Goal: Browse casually: Explore the website without a specific task or goal

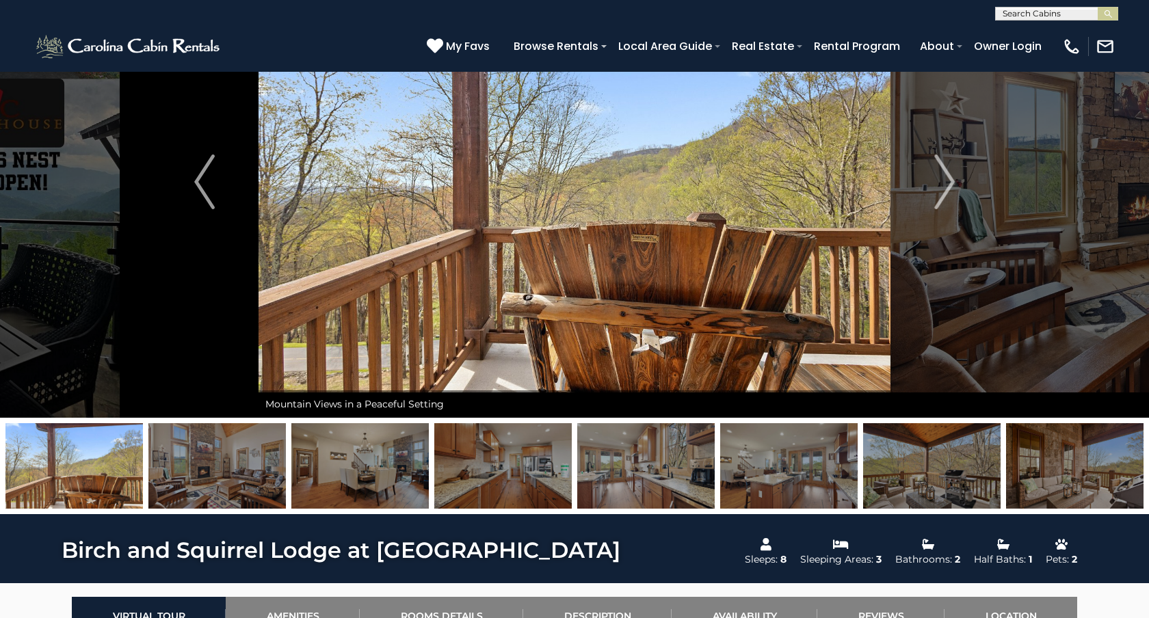
scroll to position [129, 0]
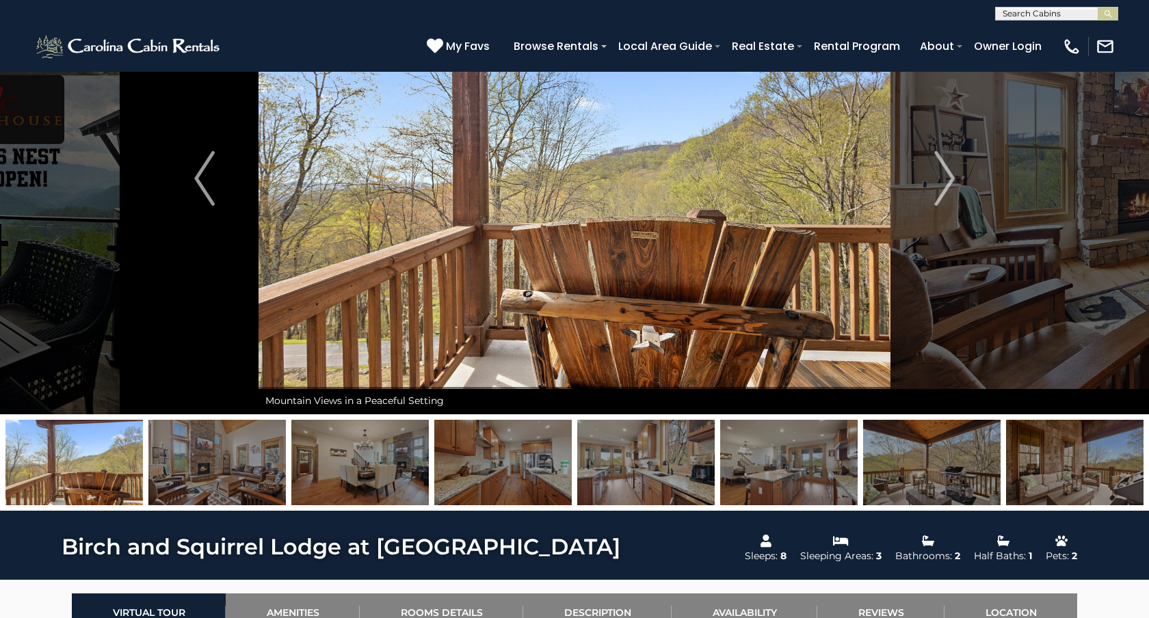
click at [485, 459] on img at bounding box center [502, 462] width 137 height 85
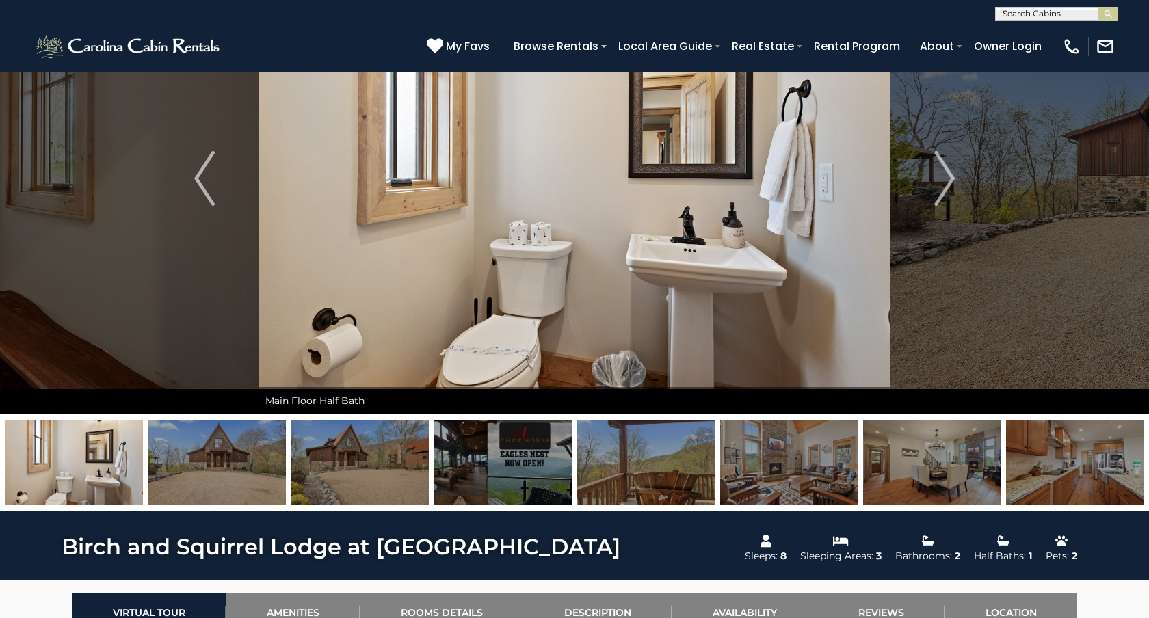
click at [352, 477] on img at bounding box center [359, 462] width 137 height 85
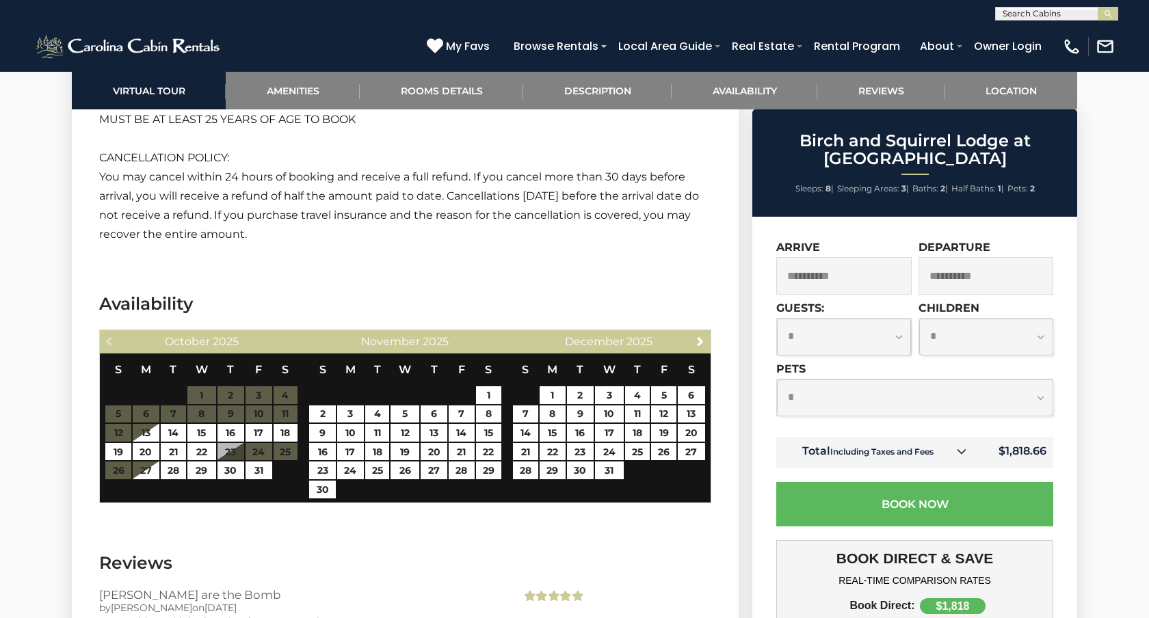
scroll to position [3436, 0]
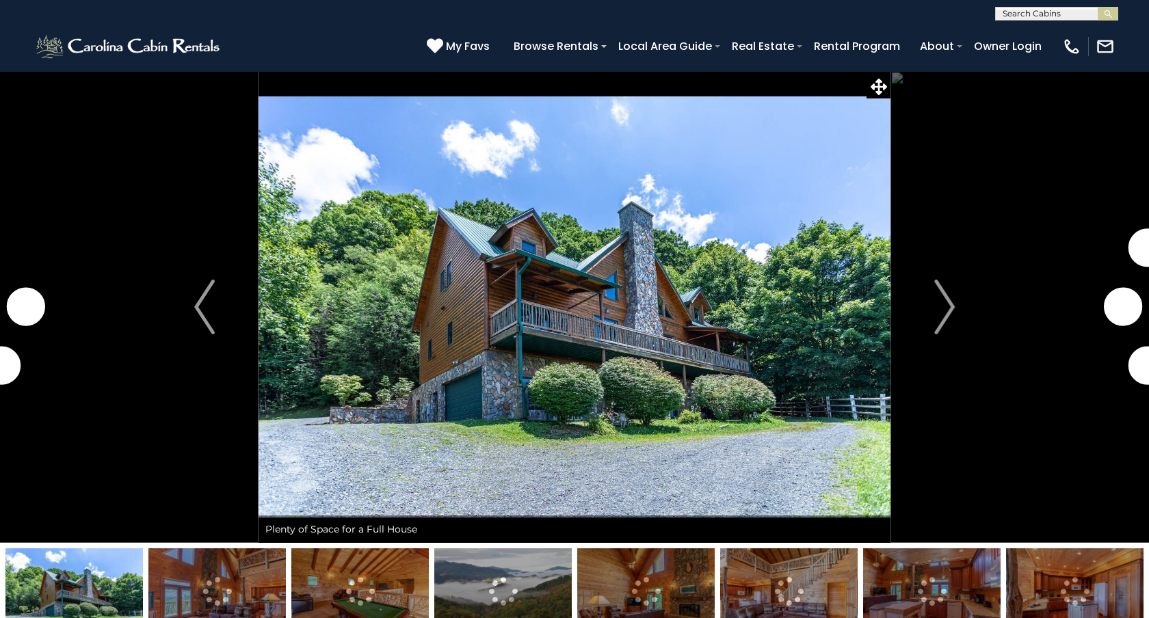
click at [358, 584] on img at bounding box center [359, 590] width 137 height 85
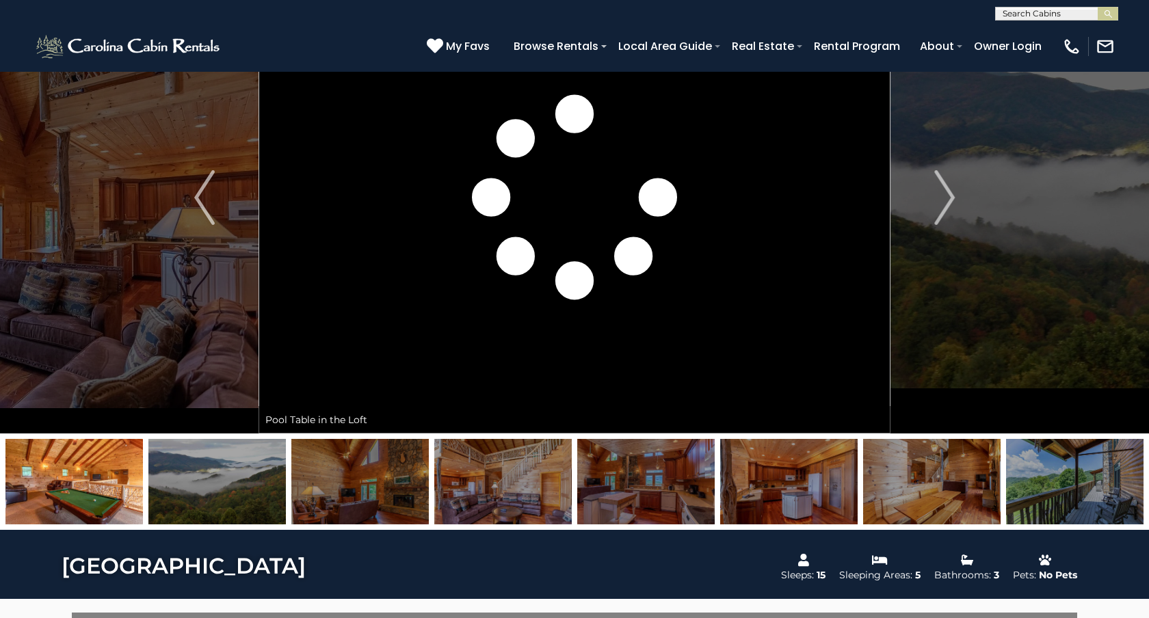
scroll to position [139, 0]
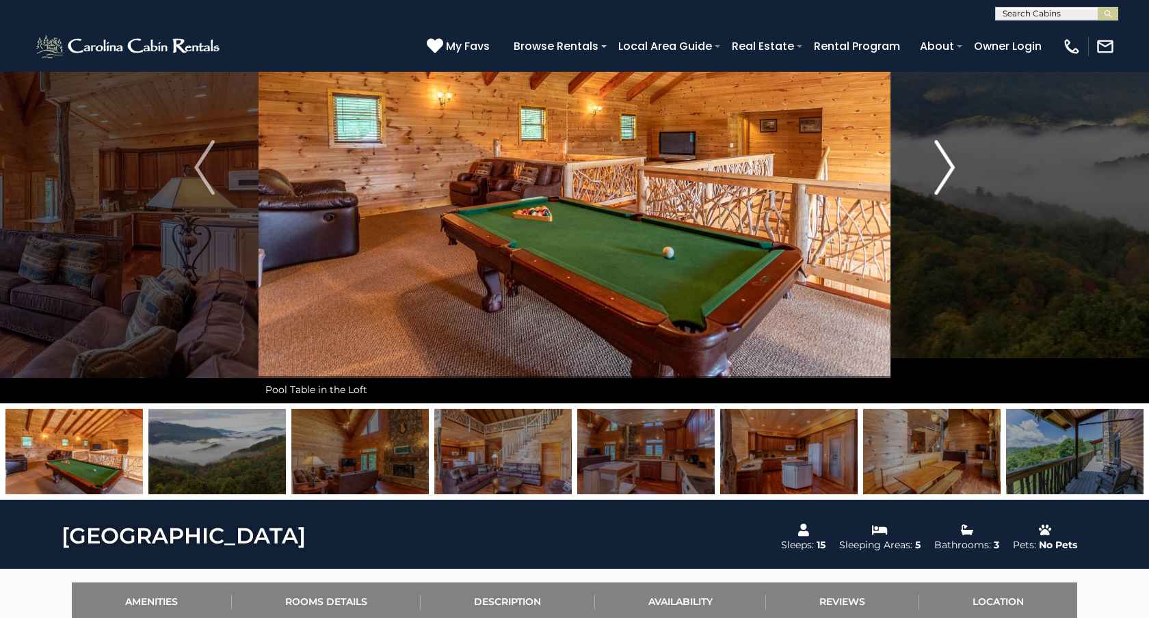
click at [956, 172] on button "Next" at bounding box center [944, 168] width 108 height 472
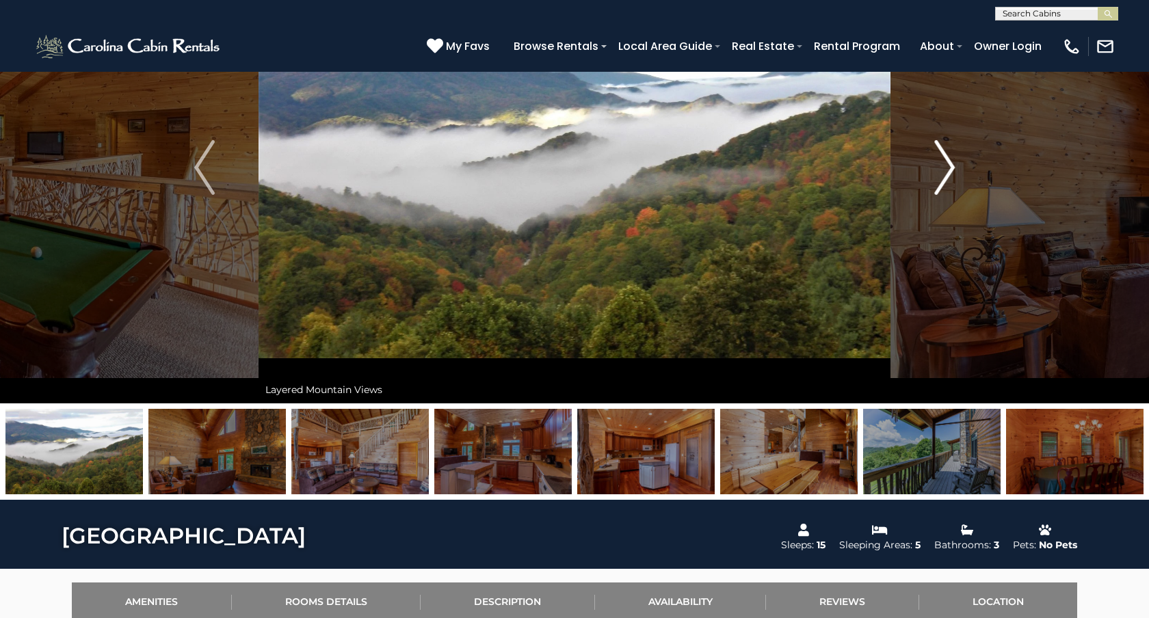
click at [948, 171] on img "Next" at bounding box center [944, 167] width 21 height 55
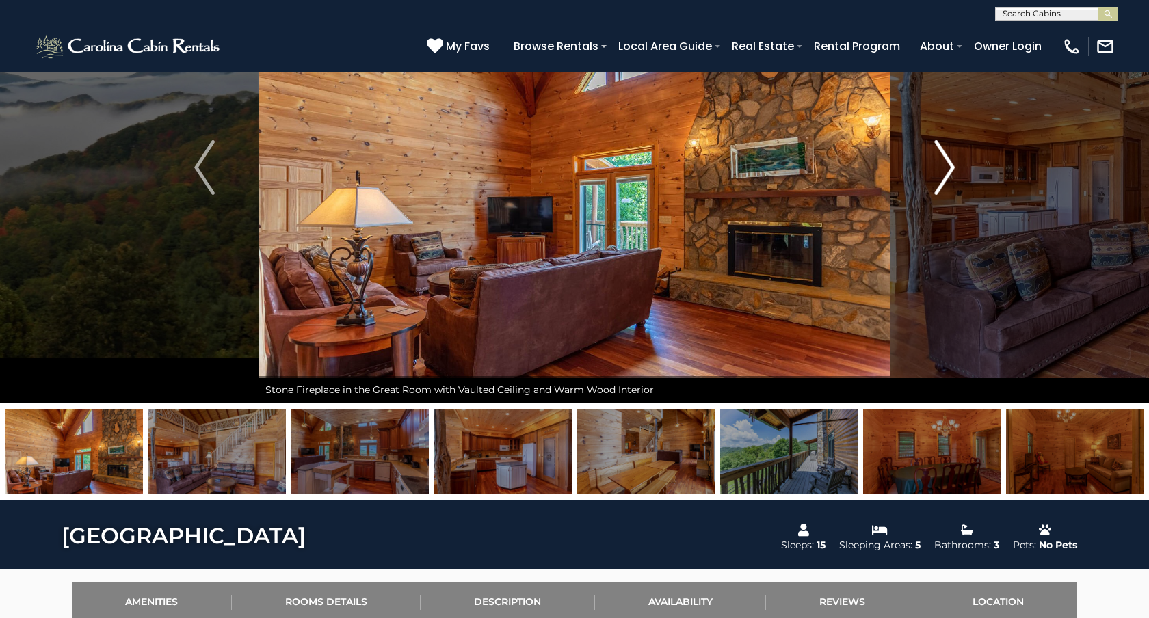
click at [948, 171] on img "Next" at bounding box center [944, 167] width 21 height 55
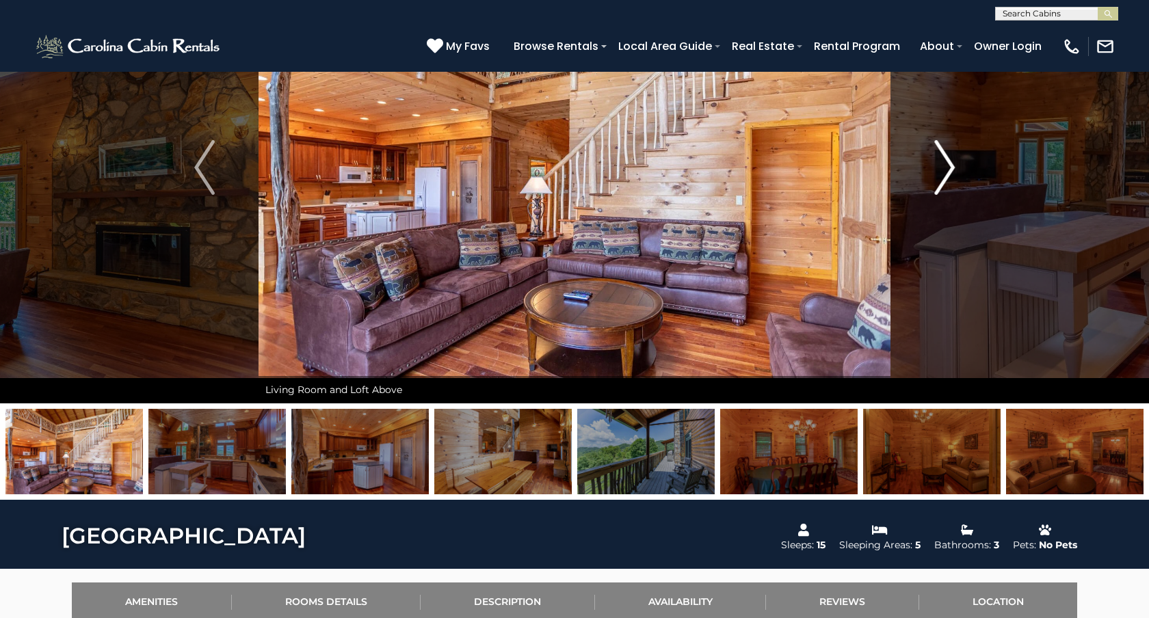
click at [948, 171] on img "Next" at bounding box center [944, 167] width 21 height 55
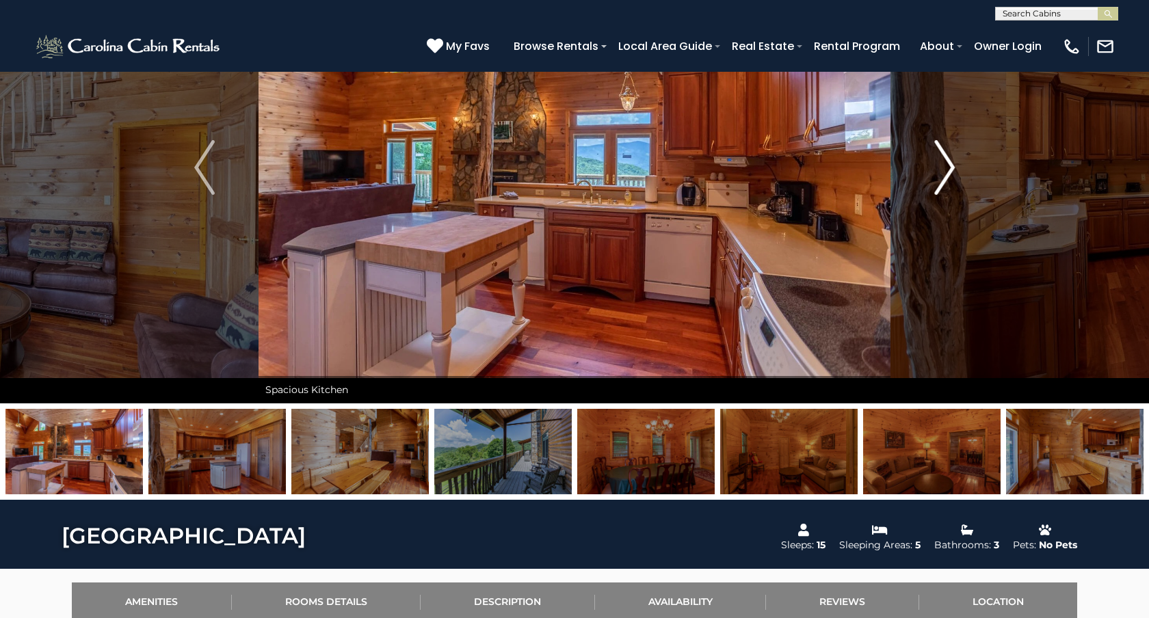
click at [948, 171] on img "Next" at bounding box center [944, 167] width 21 height 55
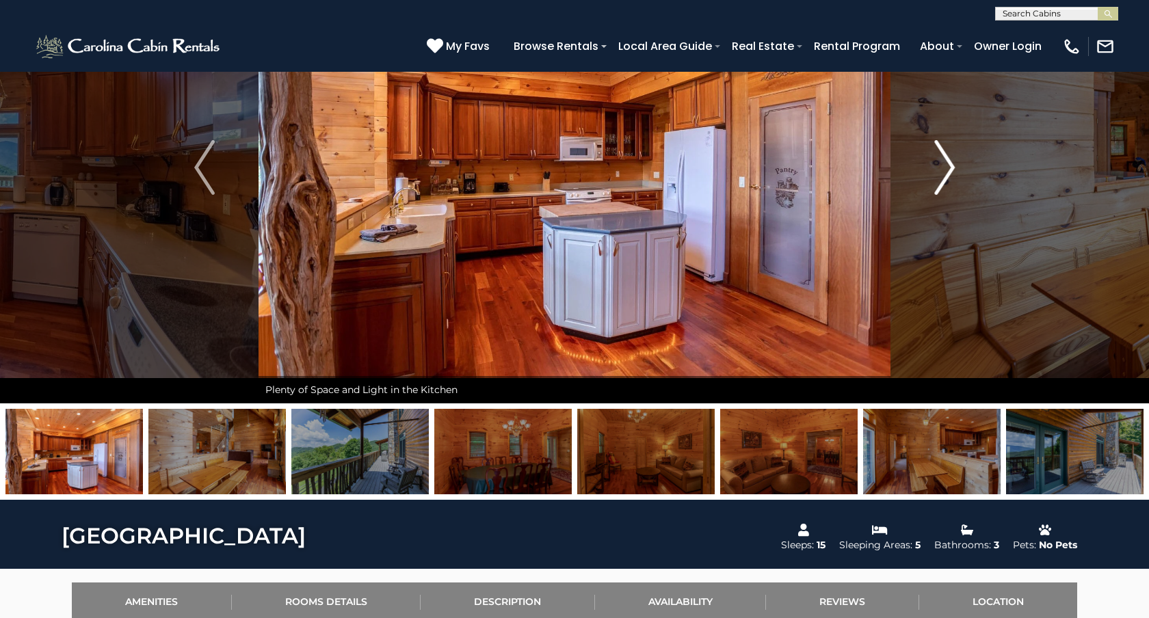
click at [948, 171] on img "Next" at bounding box center [944, 167] width 21 height 55
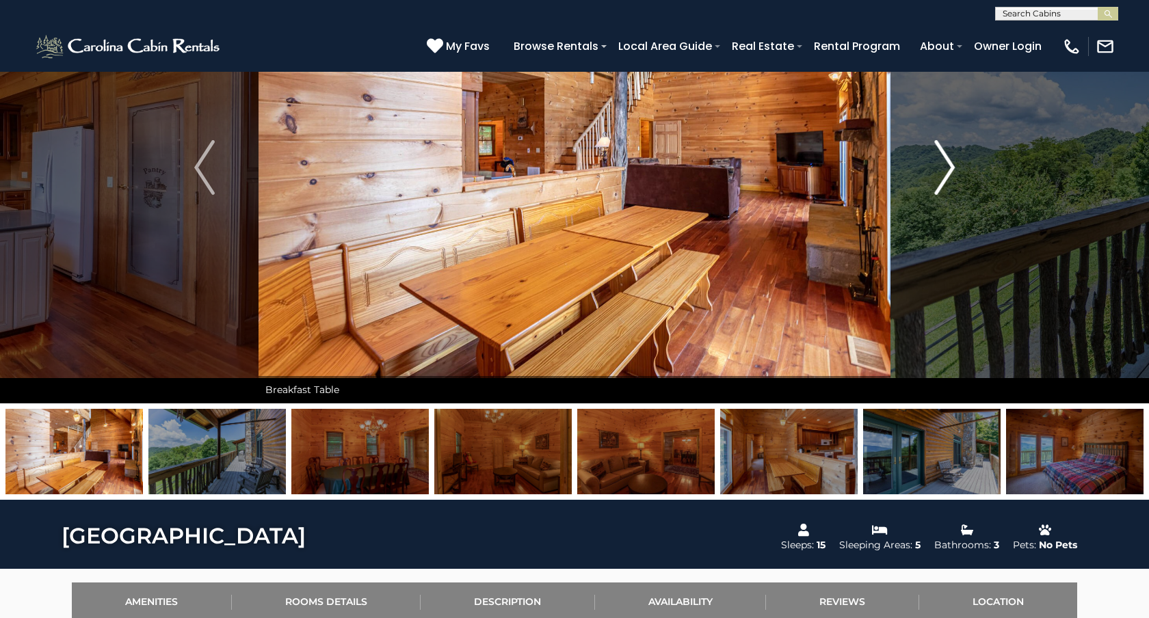
click at [948, 171] on img "Next" at bounding box center [944, 167] width 21 height 55
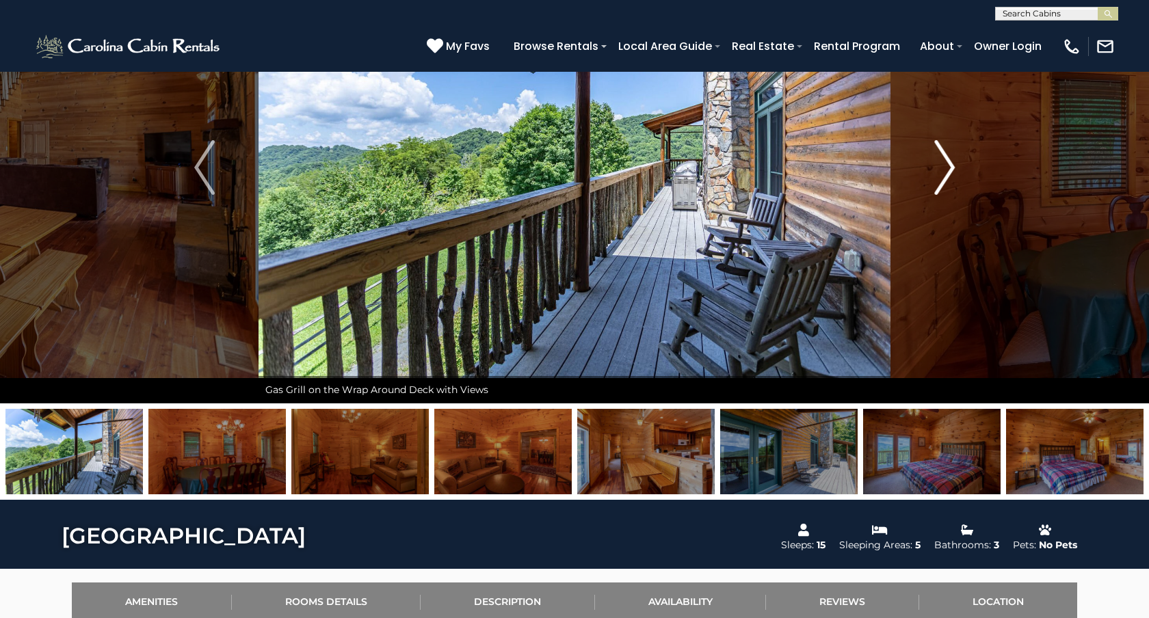
click at [948, 171] on img "Next" at bounding box center [944, 167] width 21 height 55
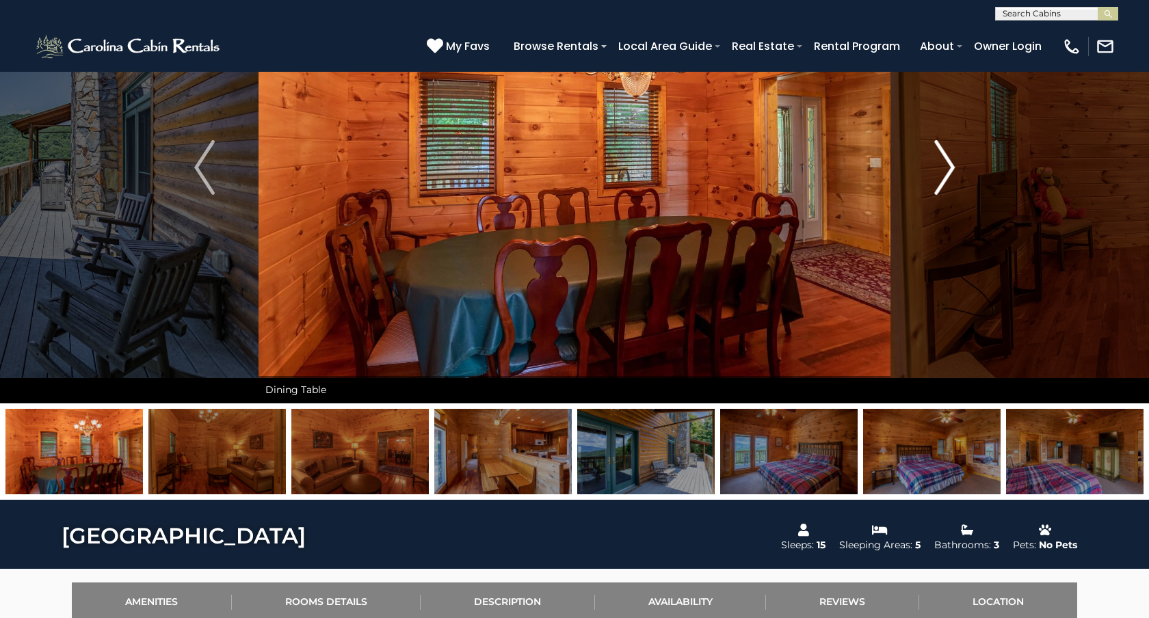
click at [948, 171] on img "Next" at bounding box center [944, 167] width 21 height 55
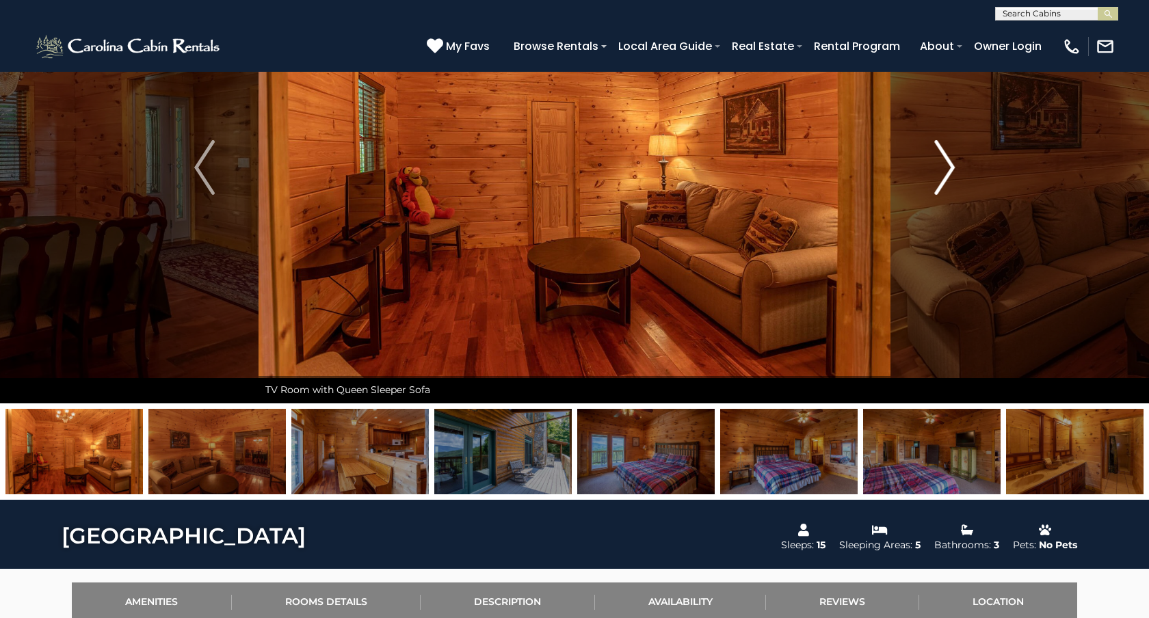
click at [948, 171] on img "Next" at bounding box center [944, 167] width 21 height 55
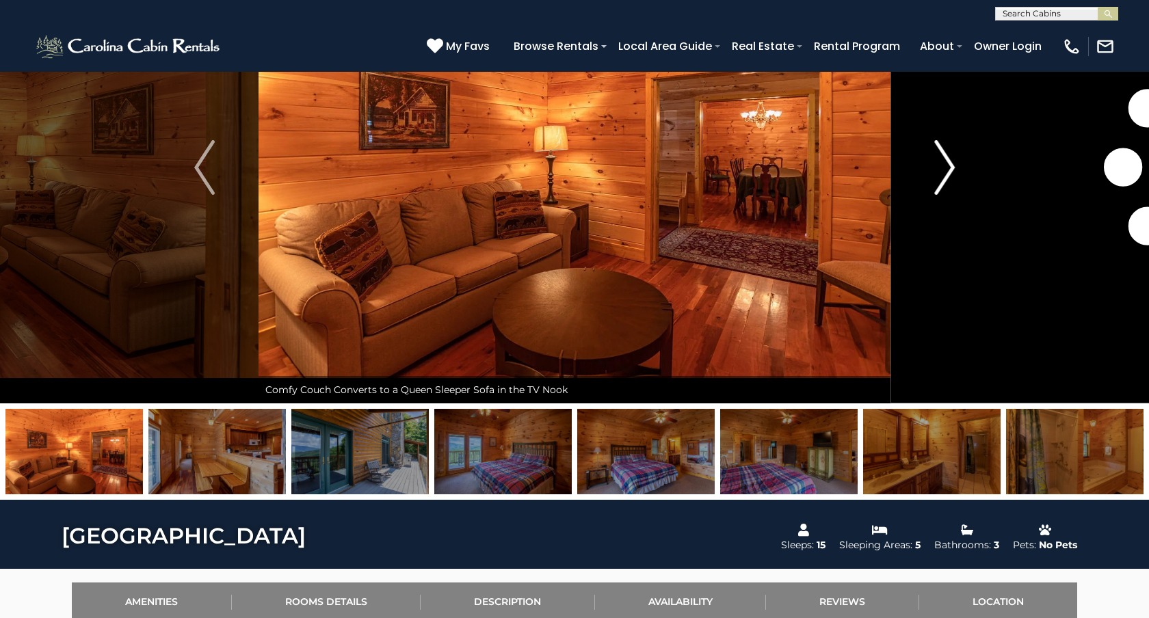
click at [948, 171] on img "Next" at bounding box center [944, 167] width 21 height 55
